Goal: Task Accomplishment & Management: Manage account settings

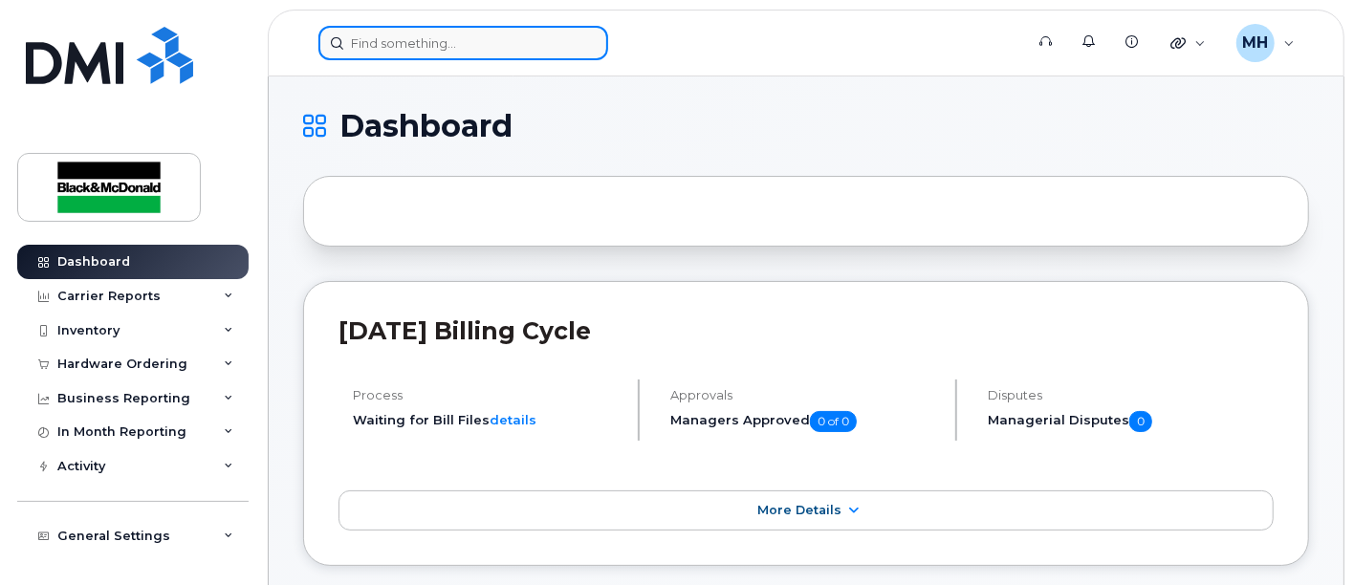
click at [489, 42] on input at bounding box center [463, 43] width 290 height 34
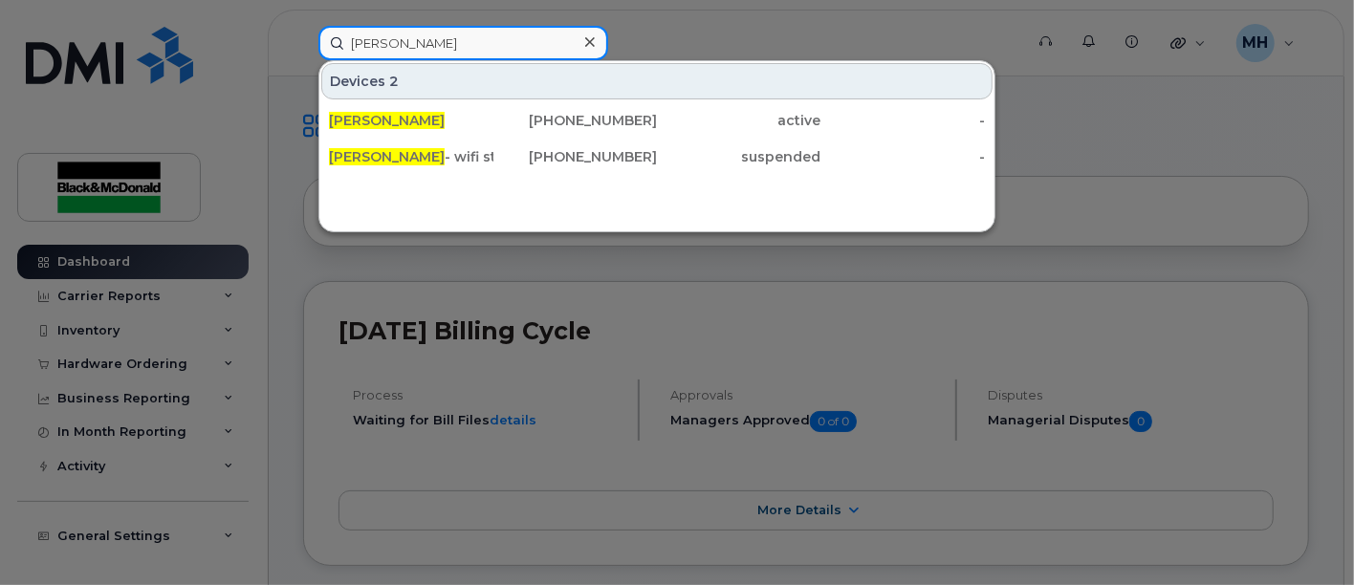
type input "ken Buck"
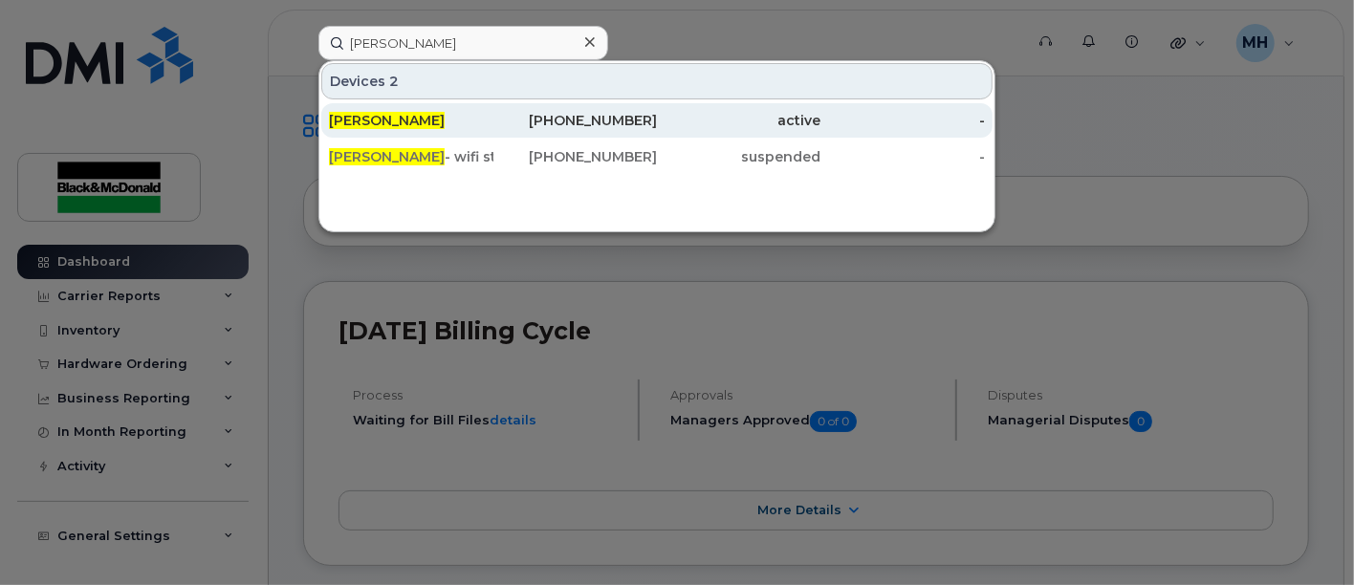
click at [424, 124] on div "[PERSON_NAME]" at bounding box center [411, 120] width 164 height 19
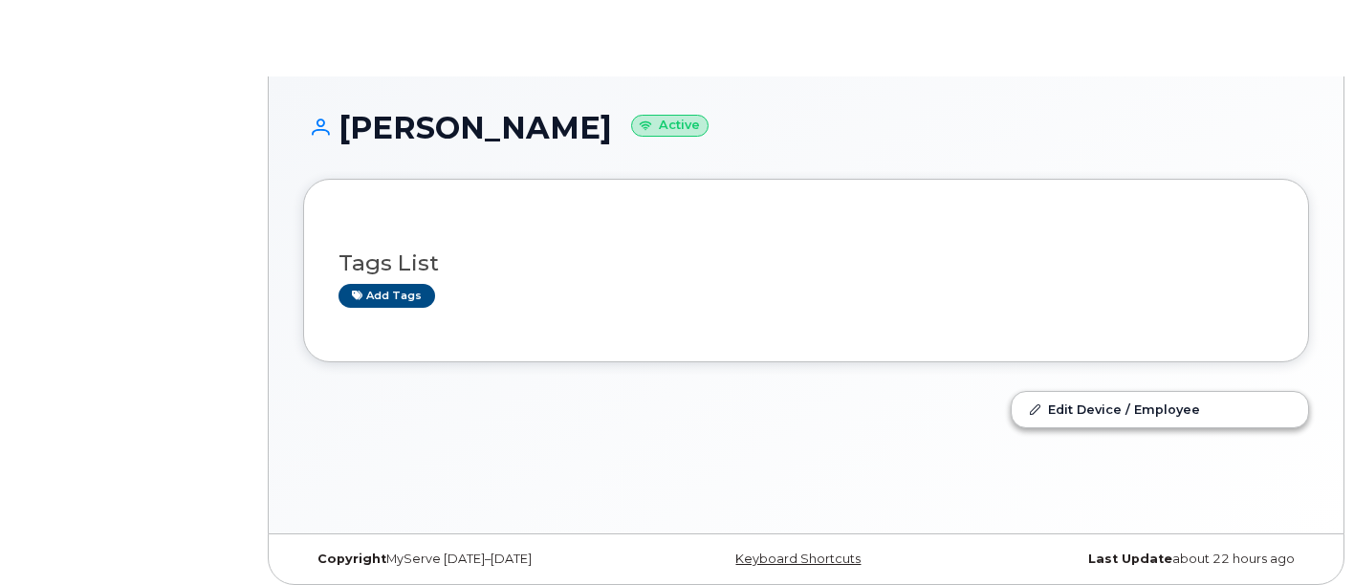
click at [464, 155] on div "Ken Buck Active" at bounding box center [806, 145] width 1006 height 68
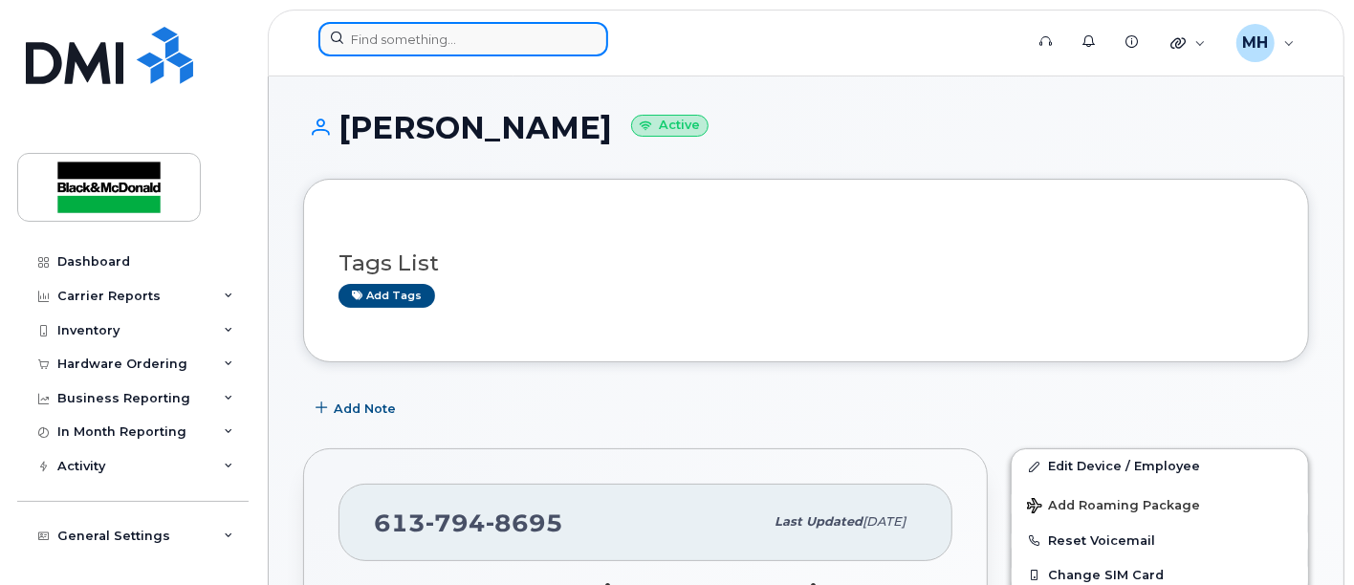
click at [414, 39] on input at bounding box center [463, 39] width 290 height 34
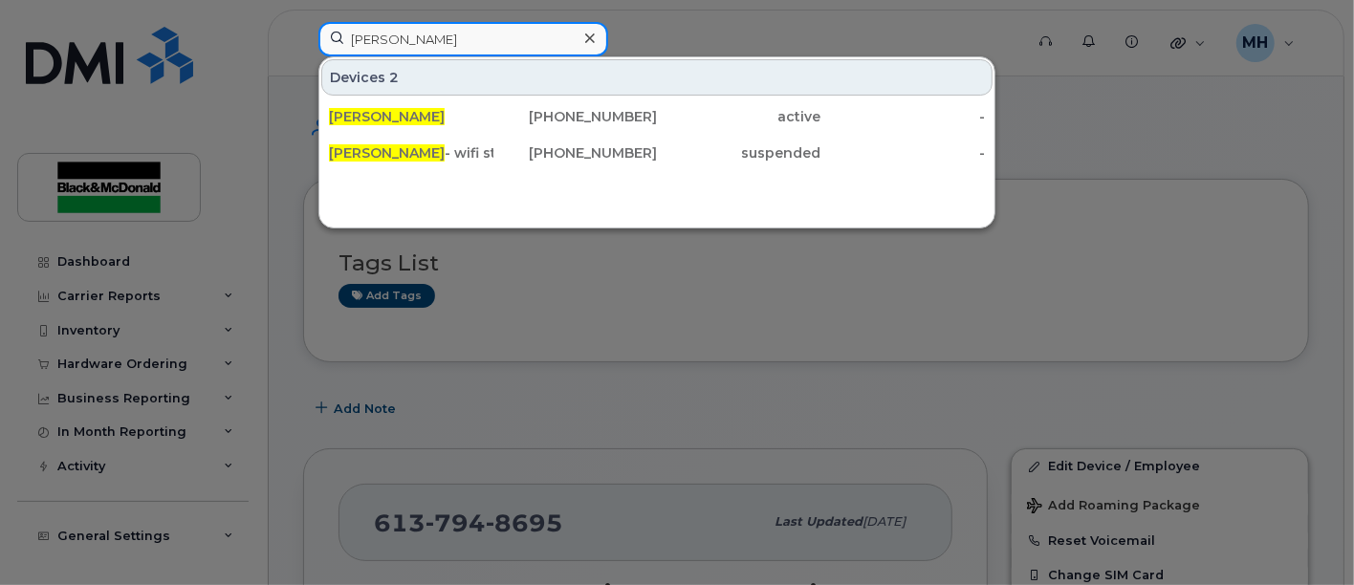
type input "ken buck"
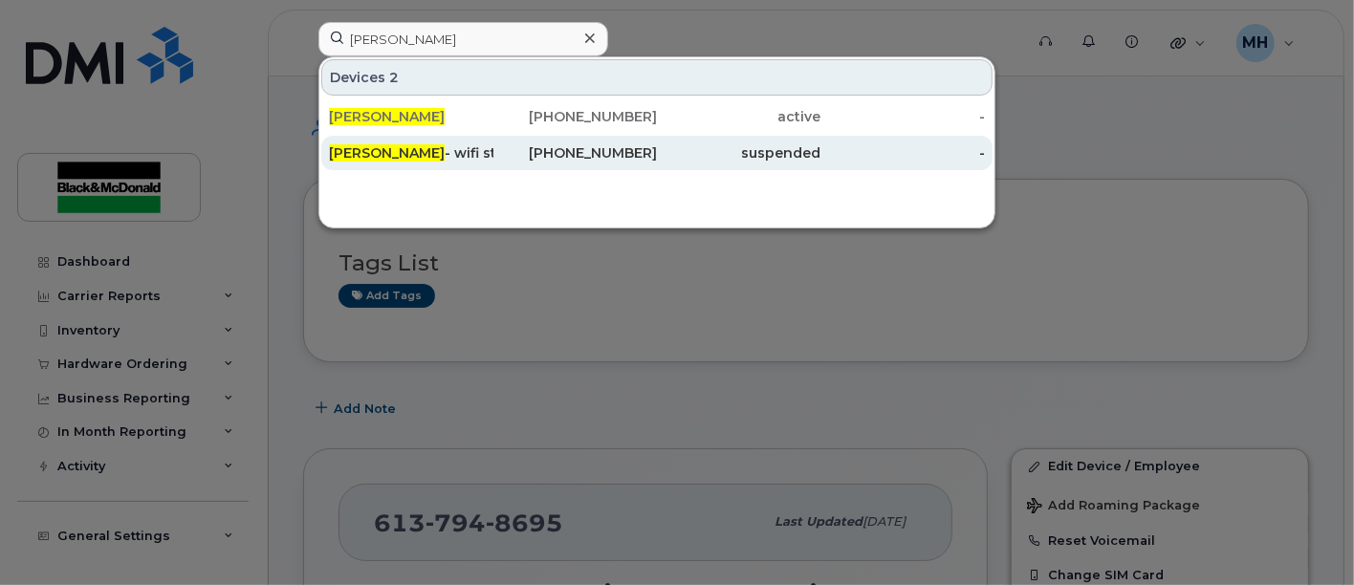
click at [432, 142] on div "Ken Buck - wifi stick" at bounding box center [411, 153] width 164 height 34
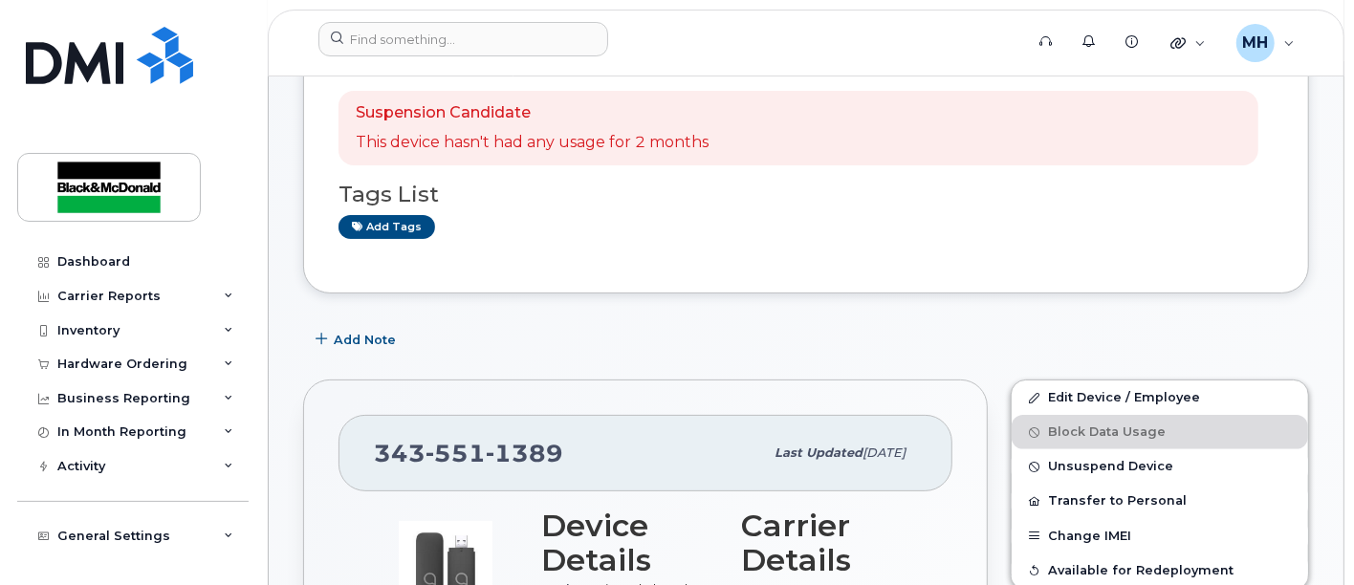
scroll to position [318, 0]
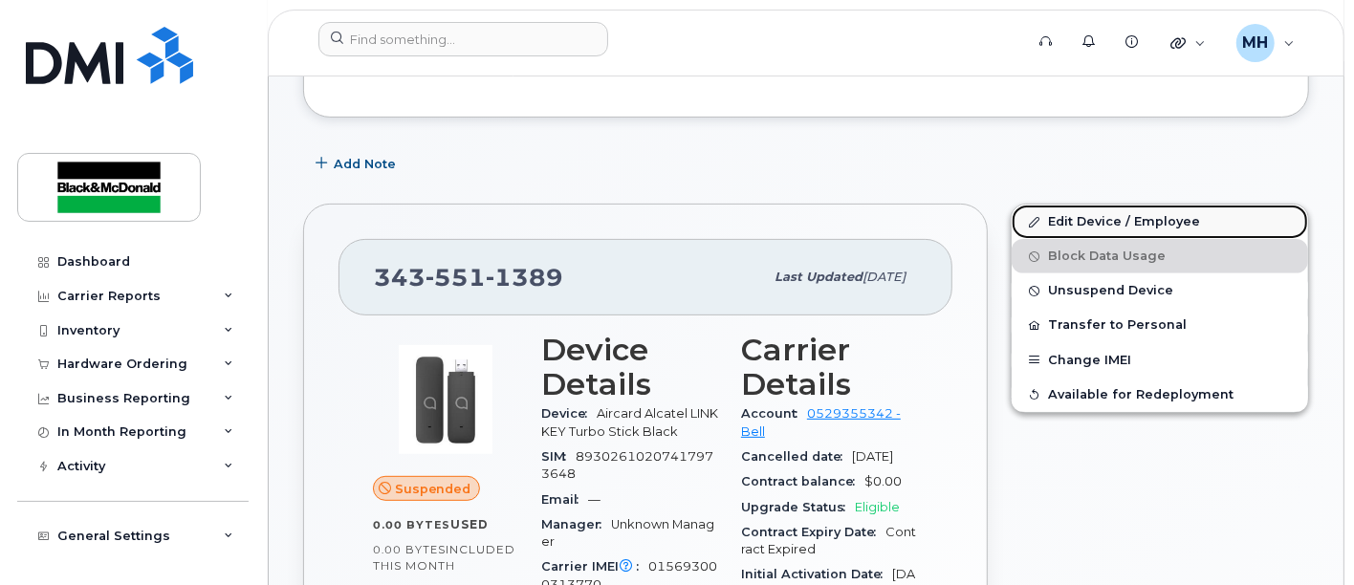
click at [1168, 221] on link "Edit Device / Employee" at bounding box center [1160, 222] width 296 height 34
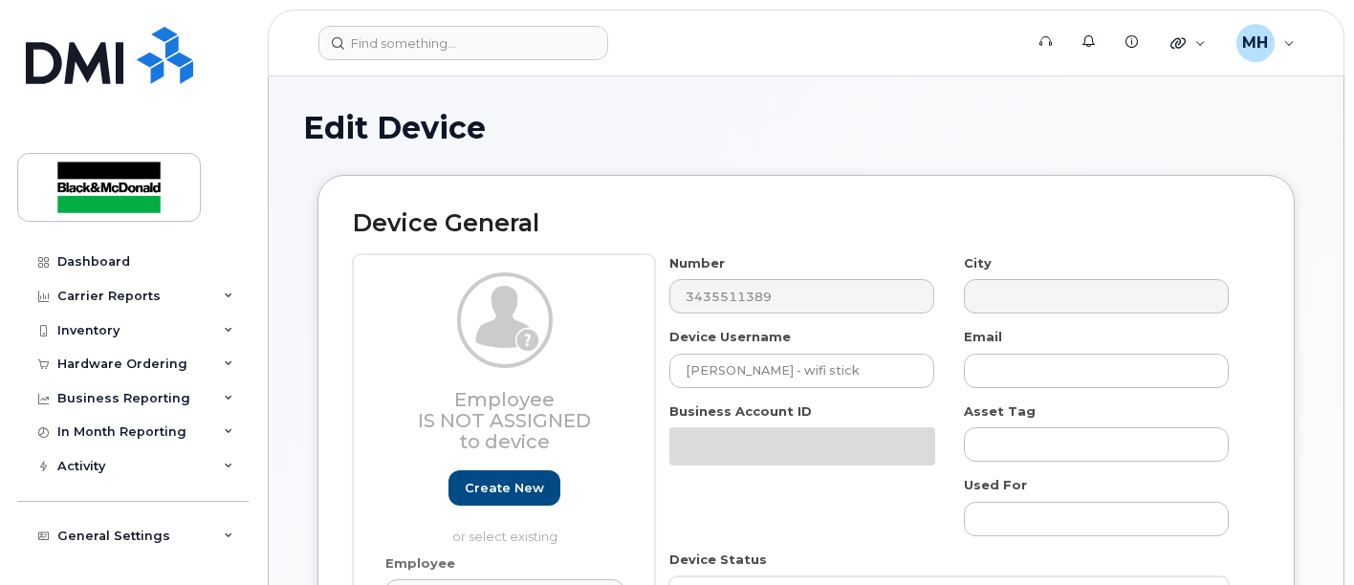
select select "91408"
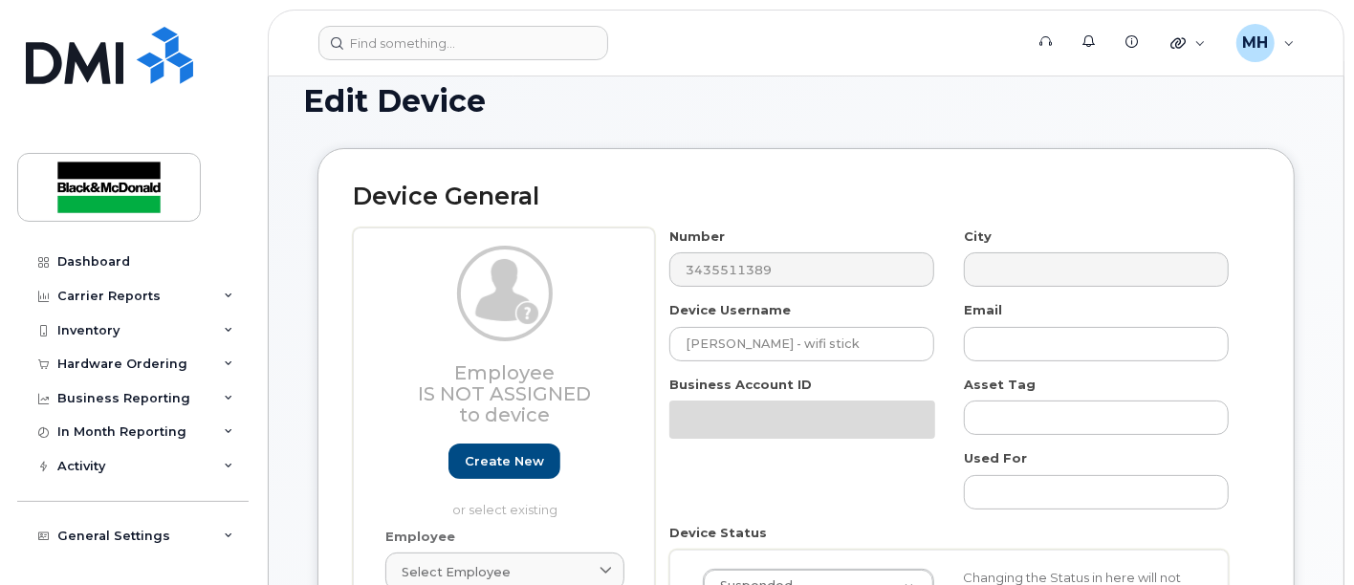
scroll to position [212, 0]
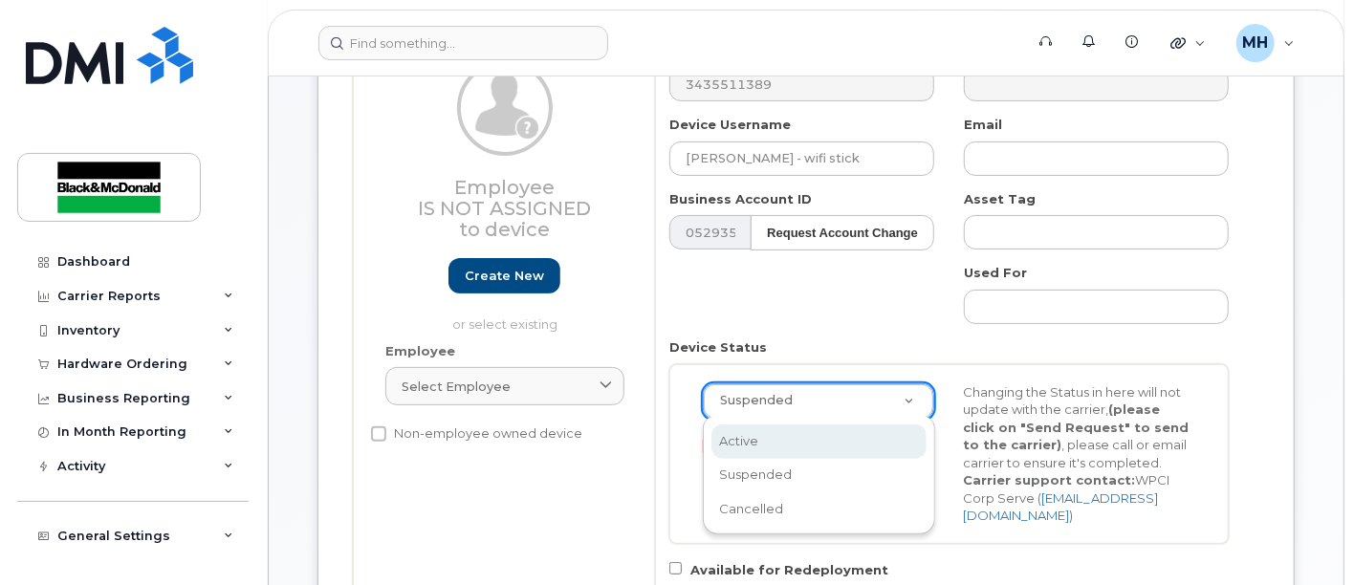
select select "active"
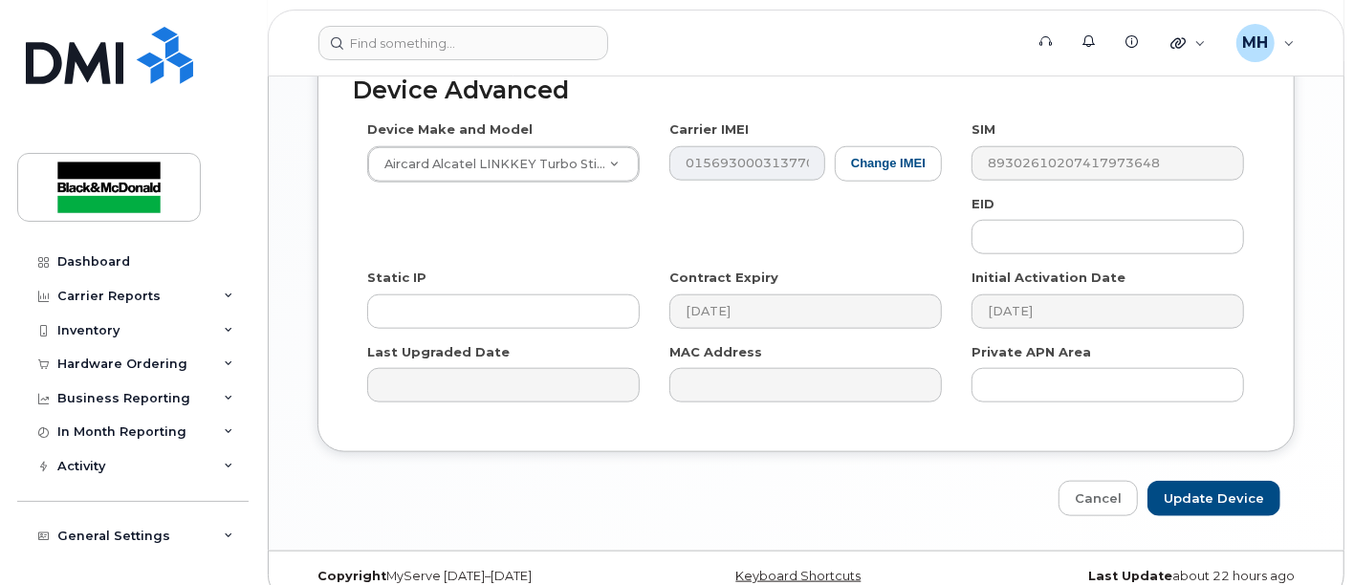
scroll to position [1184, 0]
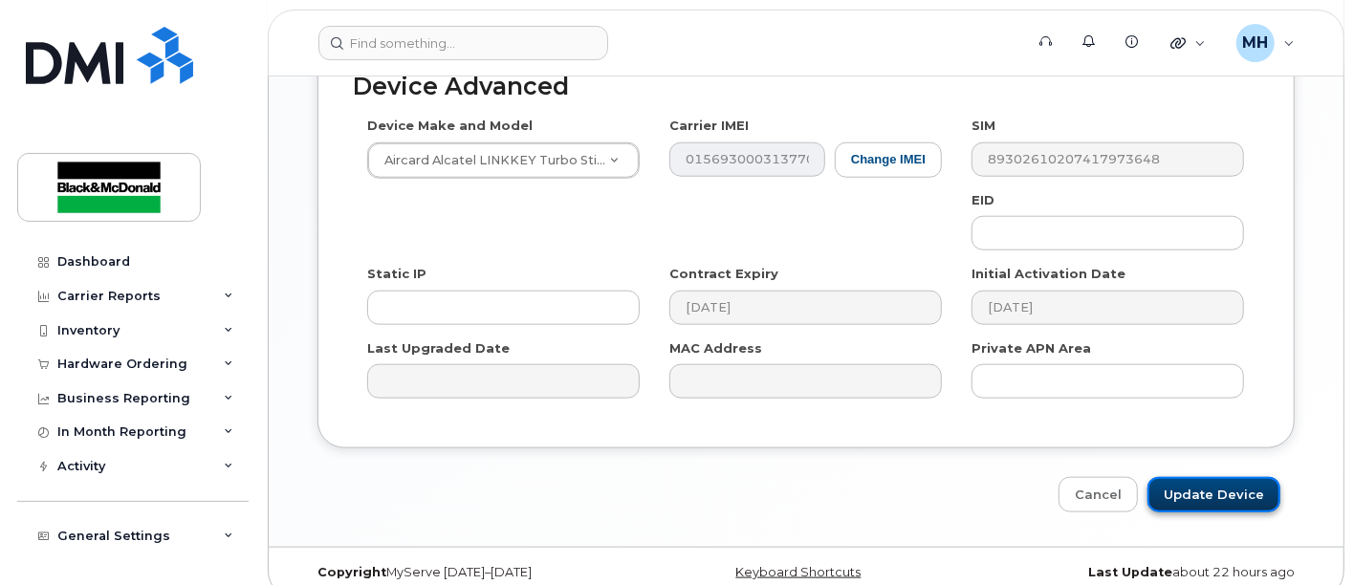
click at [1207, 478] on input "Update Device" at bounding box center [1213, 494] width 133 height 35
type input "Saving..."
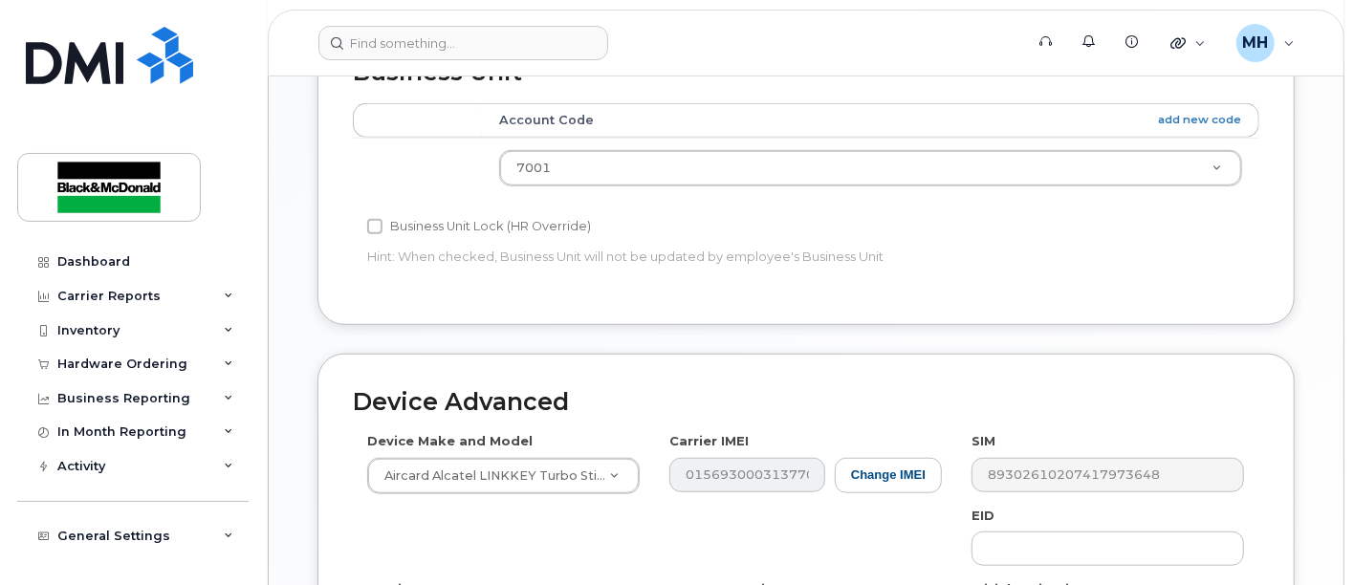
scroll to position [865, 0]
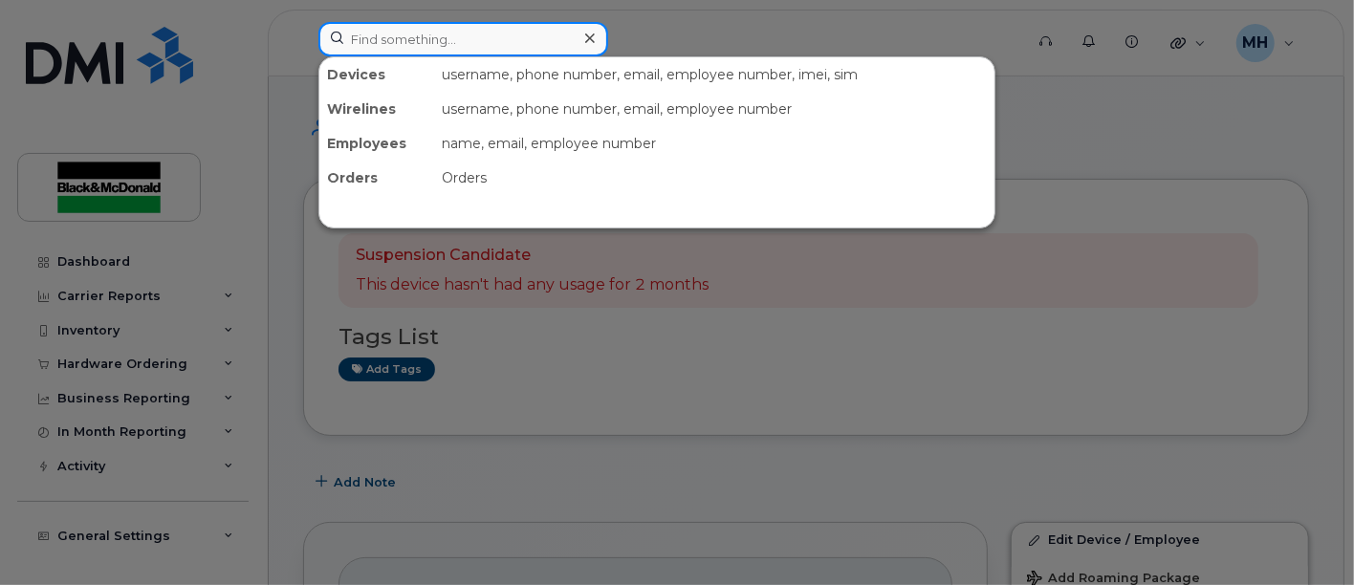
click at [474, 38] on input at bounding box center [463, 39] width 290 height 34
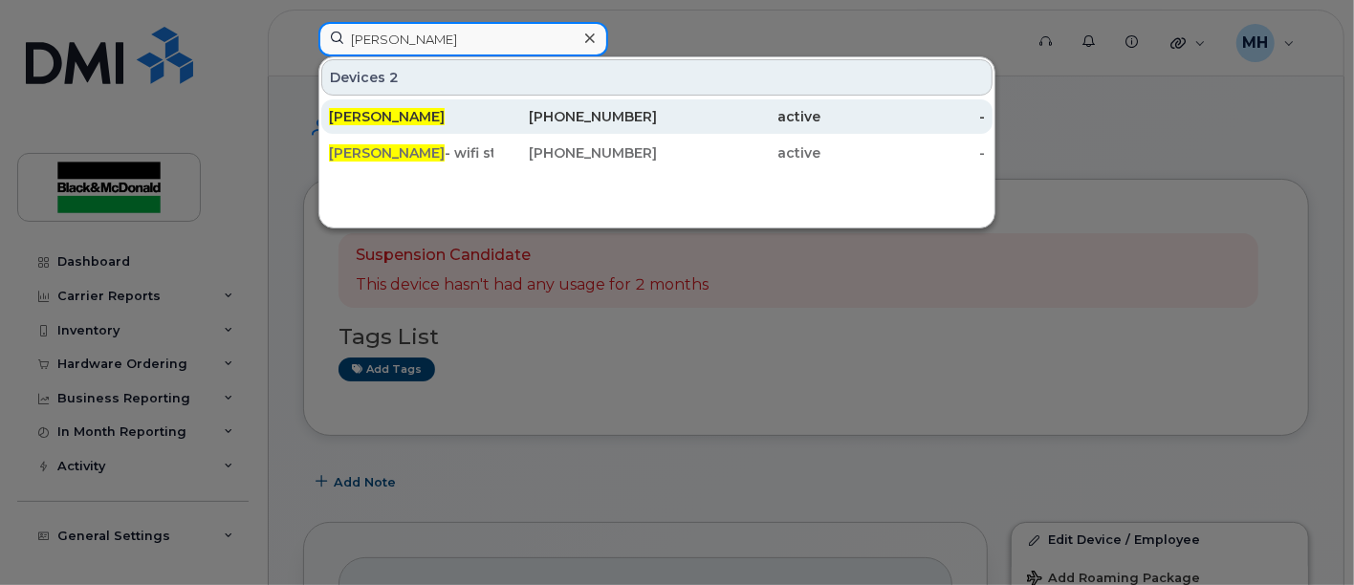
type input "[PERSON_NAME]"
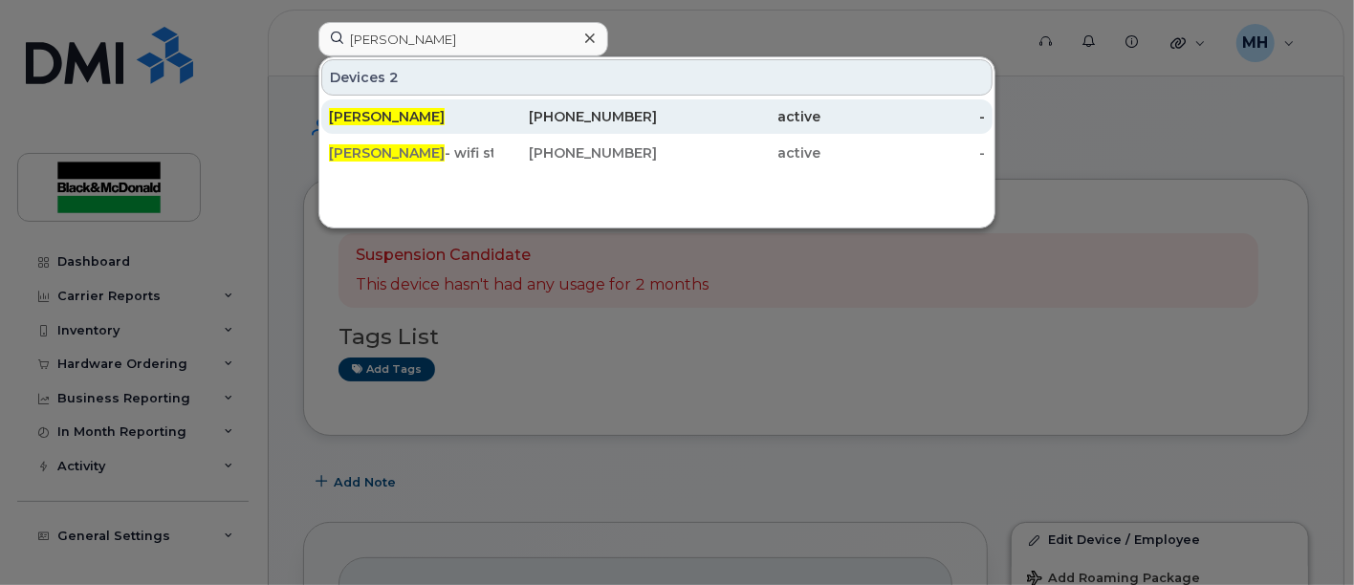
drag, startPoint x: 415, startPoint y: 121, endPoint x: 450, endPoint y: 129, distance: 36.2
click at [413, 121] on div "[PERSON_NAME]" at bounding box center [411, 116] width 164 height 19
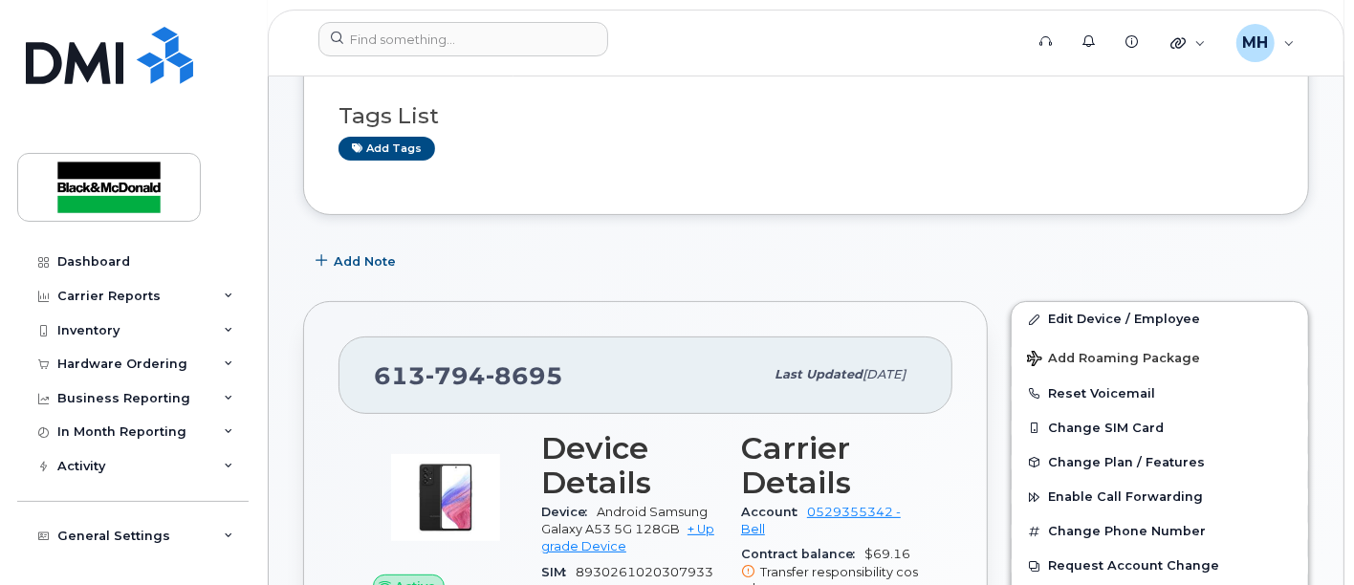
scroll to position [318, 0]
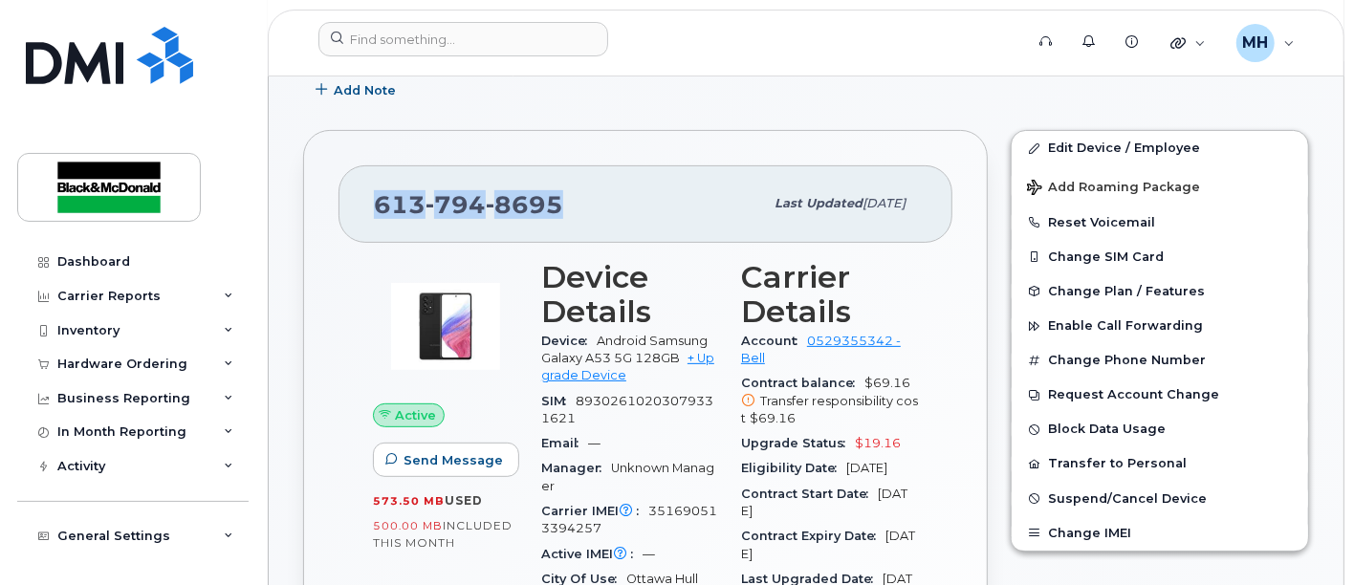
drag, startPoint x: 561, startPoint y: 192, endPoint x: 374, endPoint y: 184, distance: 187.6
click at [374, 184] on div "[PHONE_NUMBER]" at bounding box center [568, 204] width 389 height 40
copy span "[PHONE_NUMBER]"
